Goal: Task Accomplishment & Management: Use online tool/utility

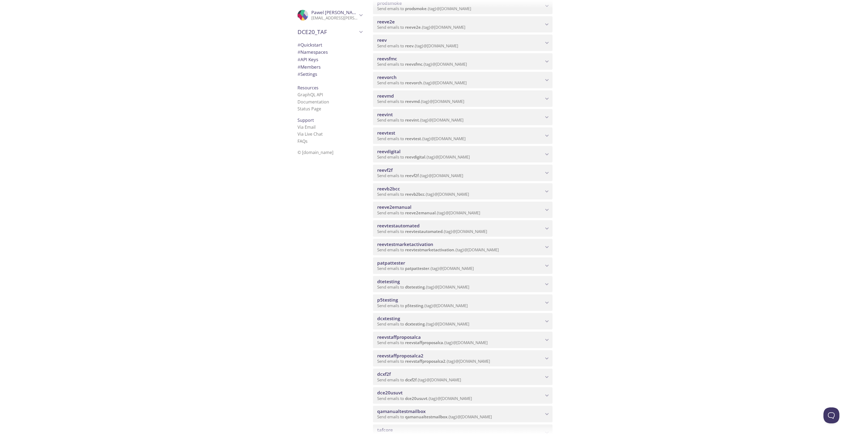
scroll to position [133, 0]
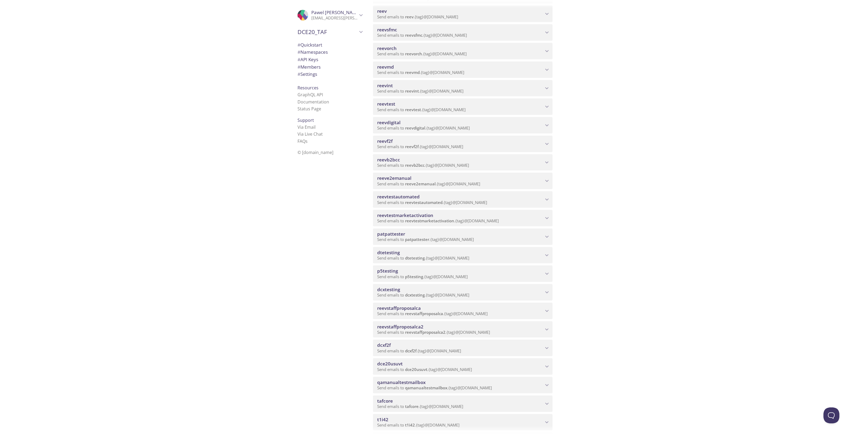
click at [408, 128] on span "reevdigital" at bounding box center [415, 127] width 20 height 5
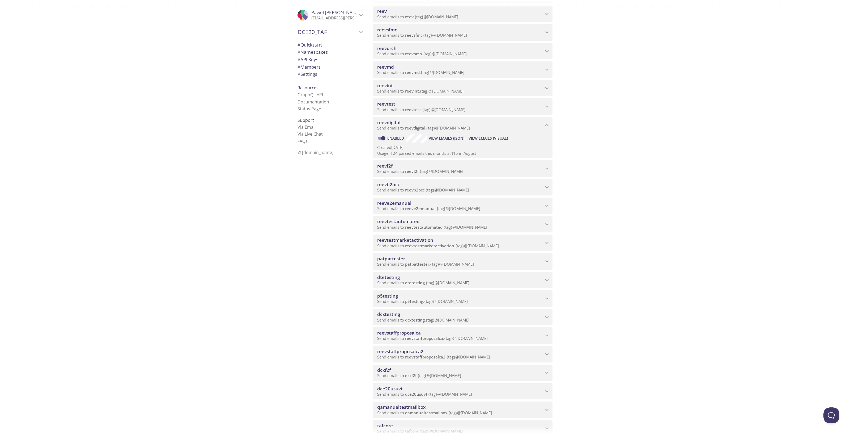
click at [487, 138] on span "View Emails (Visual)" at bounding box center [488, 138] width 39 height 6
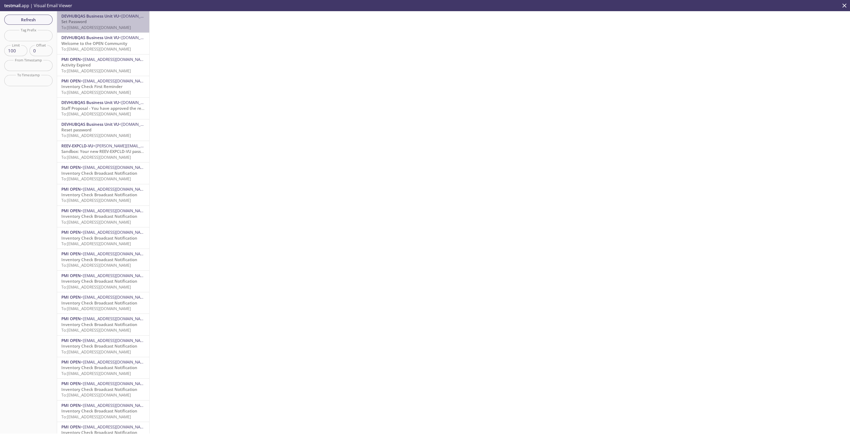
click at [111, 24] on p "Set Password To: [EMAIL_ADDRESS][DOMAIN_NAME]" at bounding box center [103, 24] width 84 height 11
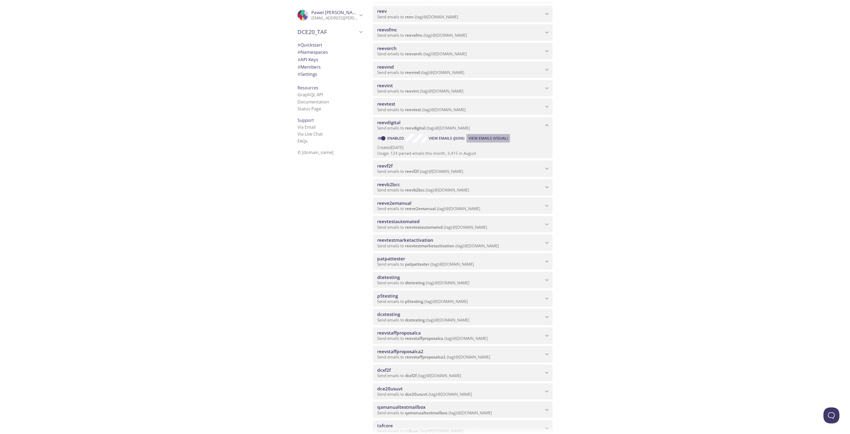
click at [473, 141] on button "View Emails (Visual)" at bounding box center [489, 138] width 44 height 9
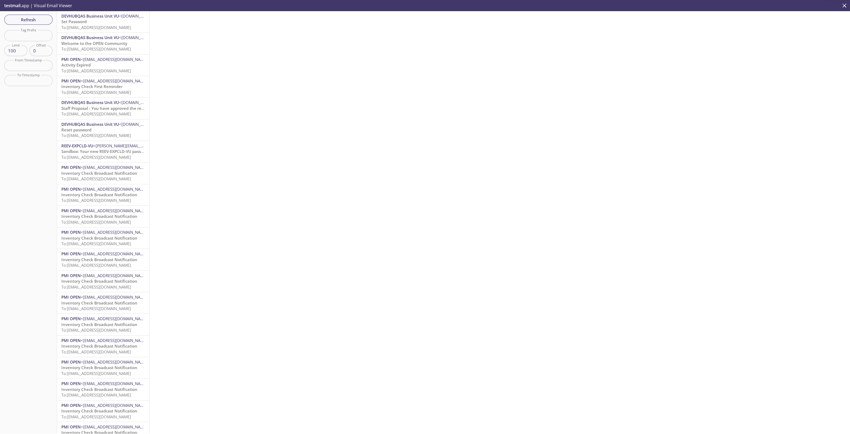
click at [114, 25] on span "To: [EMAIL_ADDRESS][DOMAIN_NAME]" at bounding box center [96, 27] width 70 height 5
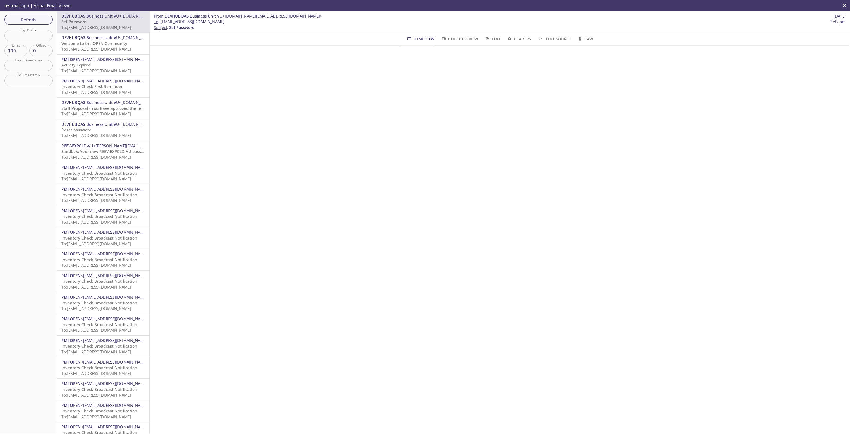
drag, startPoint x: 281, startPoint y: 24, endPoint x: 239, endPoint y: 24, distance: 42.0
click at [239, 24] on p "To : [EMAIL_ADDRESS][DOMAIN_NAME] 3:47 pm Subject : Set Password" at bounding box center [500, 24] width 692 height 11
drag, startPoint x: 161, startPoint y: 22, endPoint x: 286, endPoint y: 23, distance: 124.9
click at [286, 23] on span "To : [EMAIL_ADDRESS][DOMAIN_NAME] 3:47 pm" at bounding box center [500, 22] width 692 height 6
copy span "[EMAIL_ADDRESS][DOMAIN_NAME]"
